Goal: Transaction & Acquisition: Purchase product/service

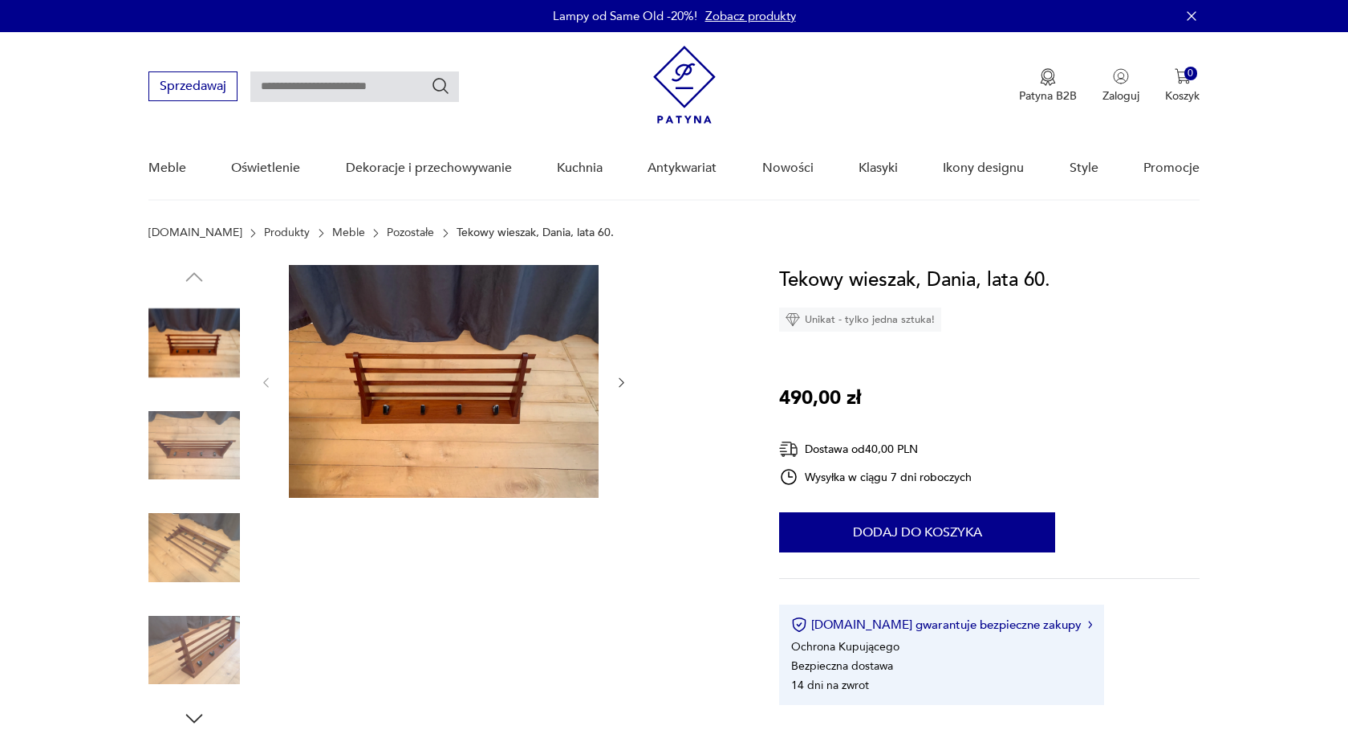
click at [193, 316] on img at bounding box center [194, 343] width 92 height 92
click at [446, 388] on img at bounding box center [444, 381] width 310 height 233
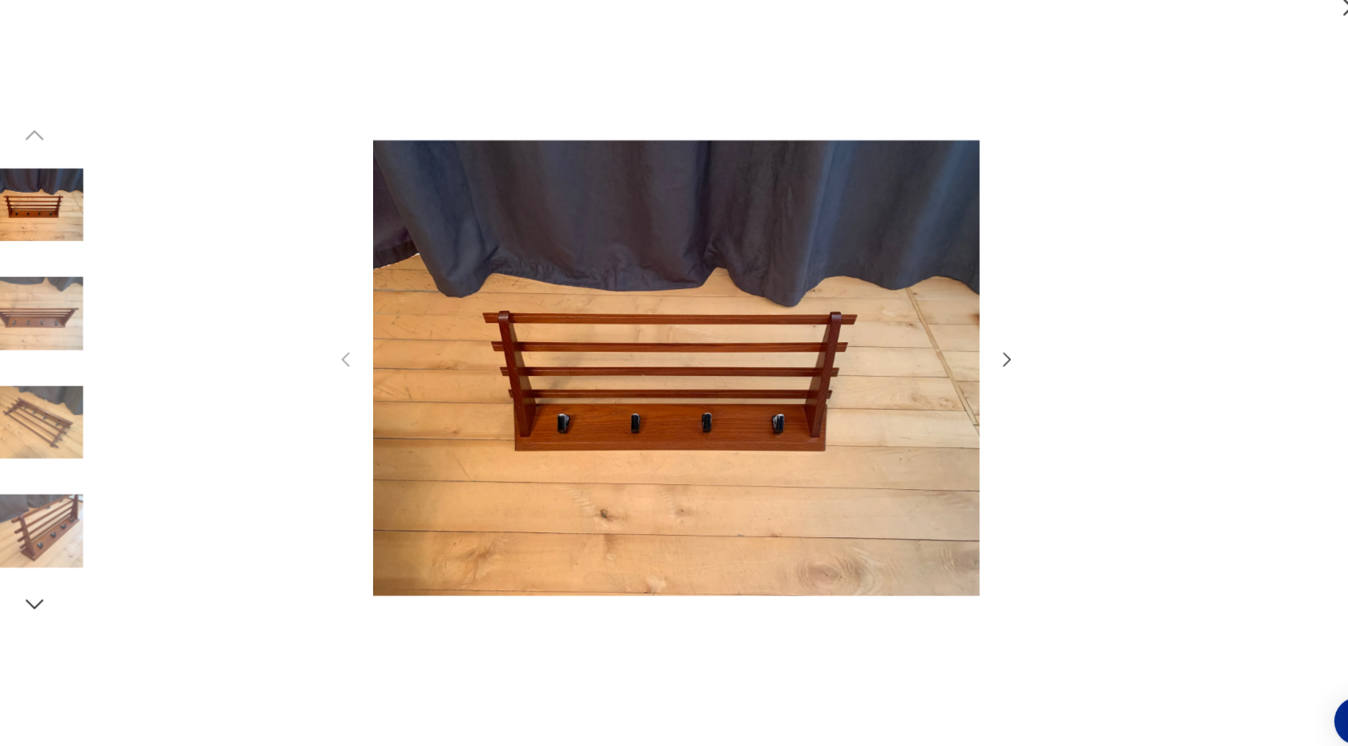
click at [982, 369] on icon "button" at bounding box center [985, 362] width 7 height 13
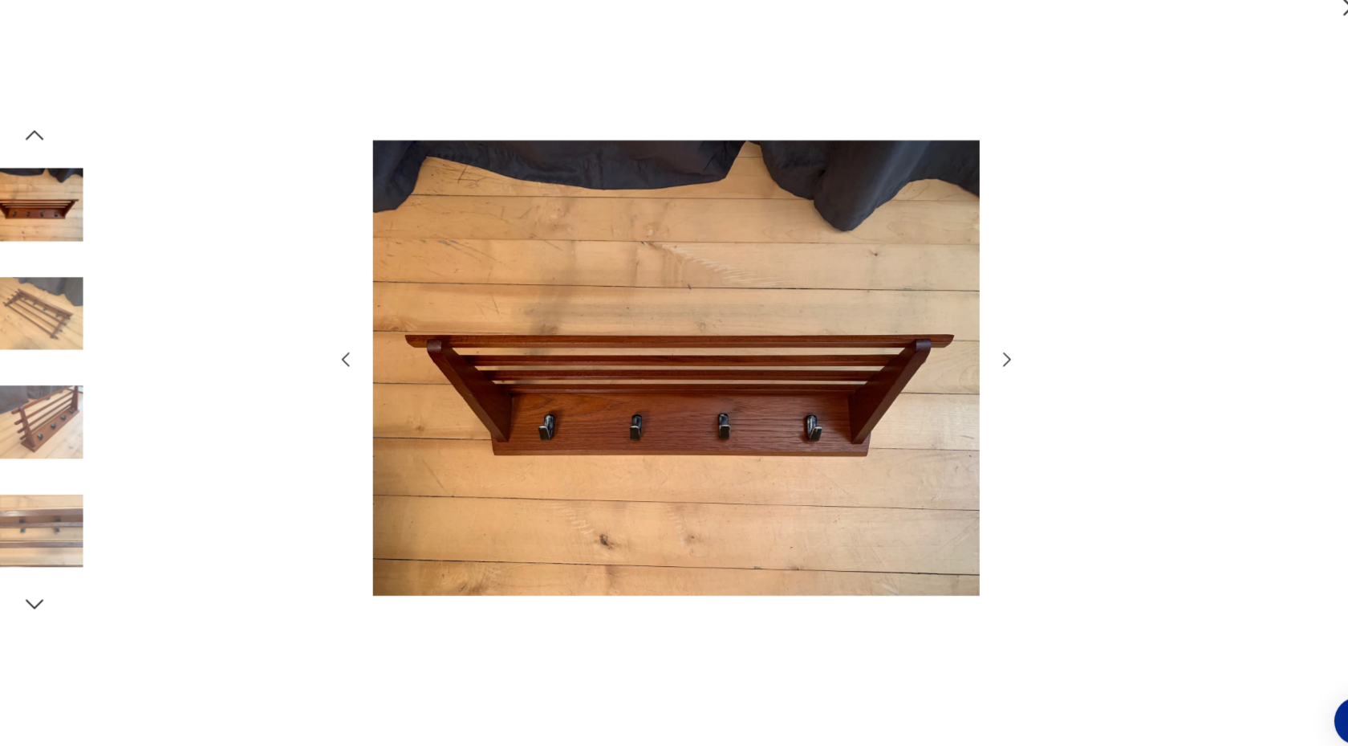
click at [982, 368] on icon "button" at bounding box center [985, 363] width 19 height 19
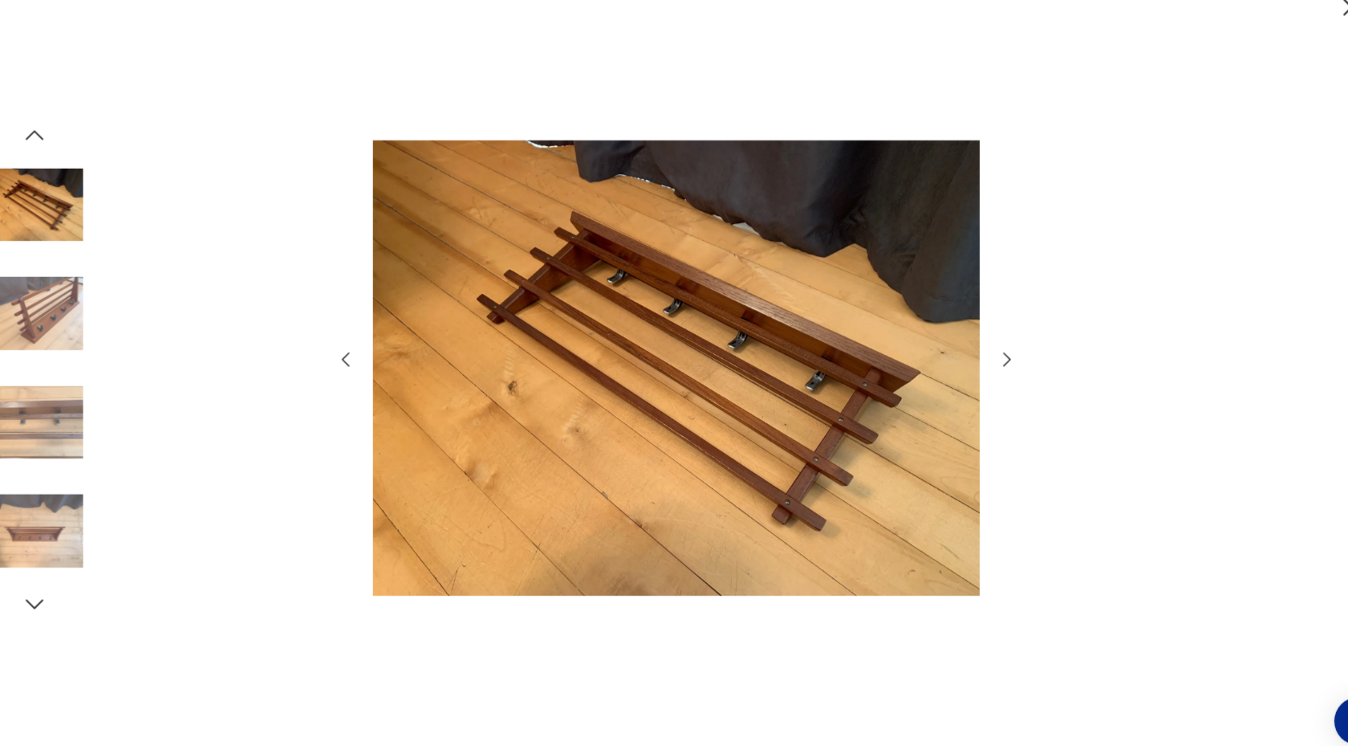
click at [982, 368] on icon "button" at bounding box center [985, 363] width 19 height 19
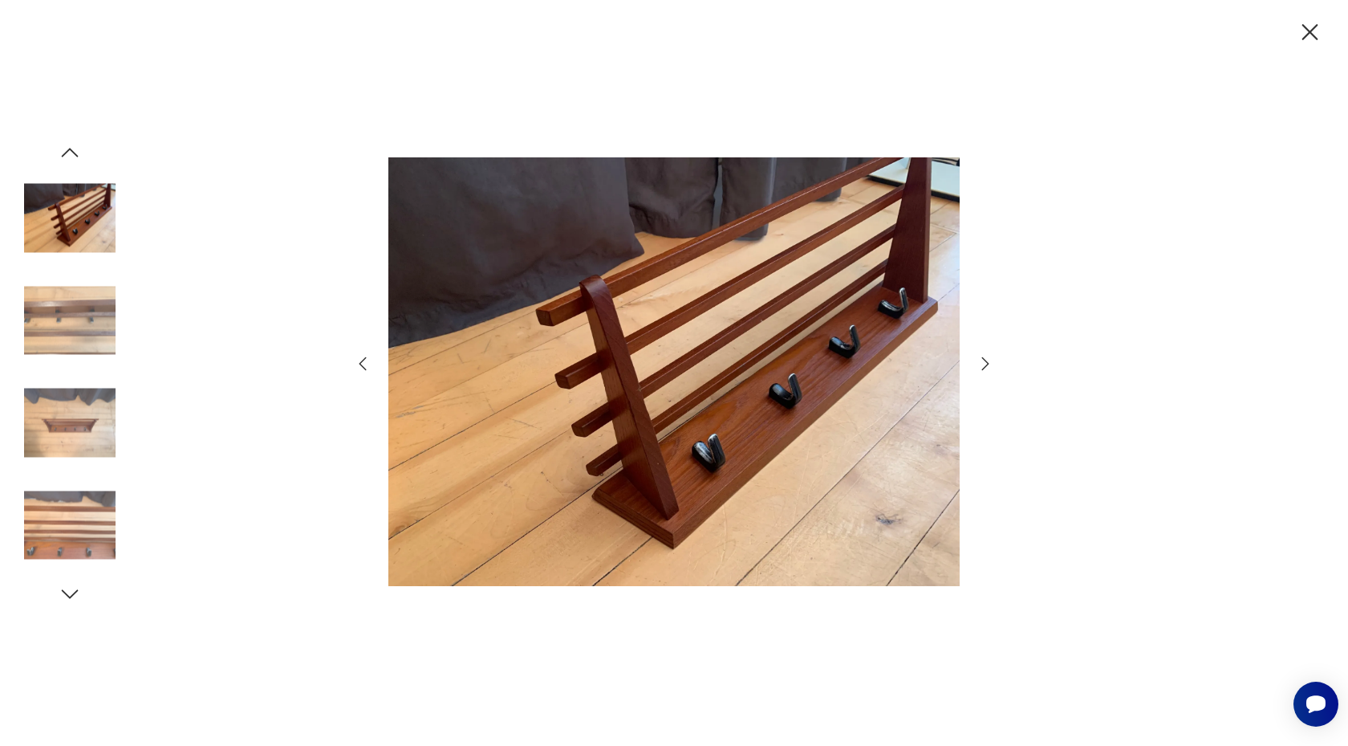
click at [1303, 43] on icon "button" at bounding box center [1310, 32] width 28 height 28
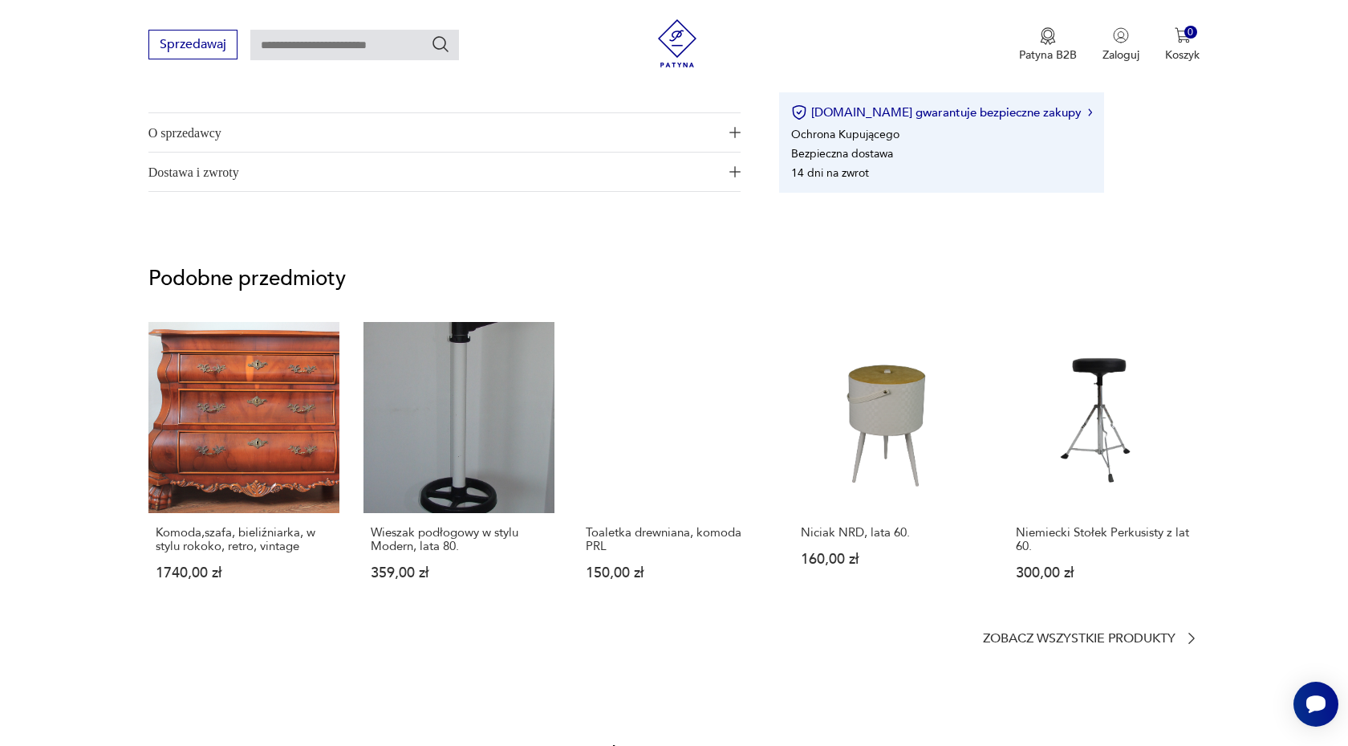
scroll to position [1026, 0]
